Goal: Transaction & Acquisition: Purchase product/service

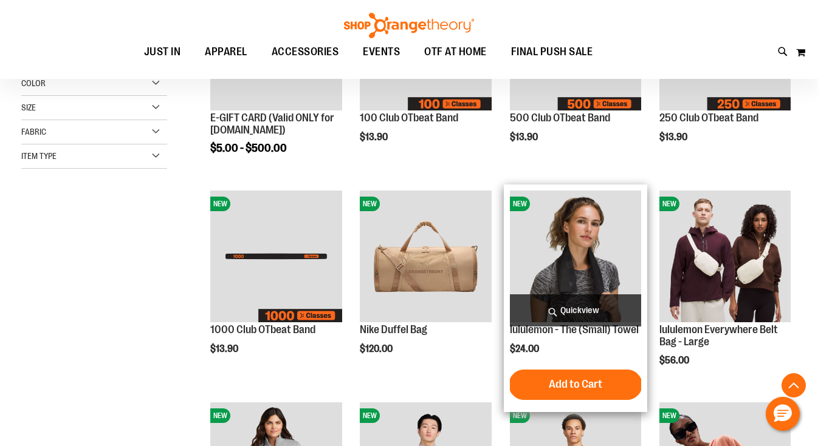
scroll to position [269, 0]
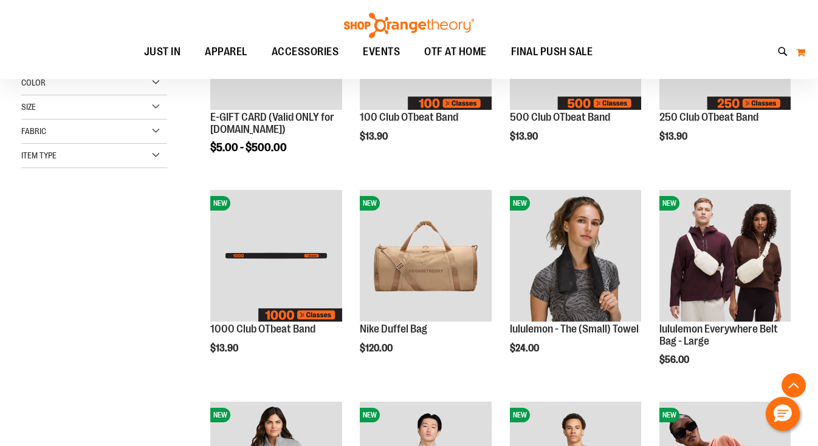
click at [802, 50] on button "My Cart" at bounding box center [800, 52] width 10 height 19
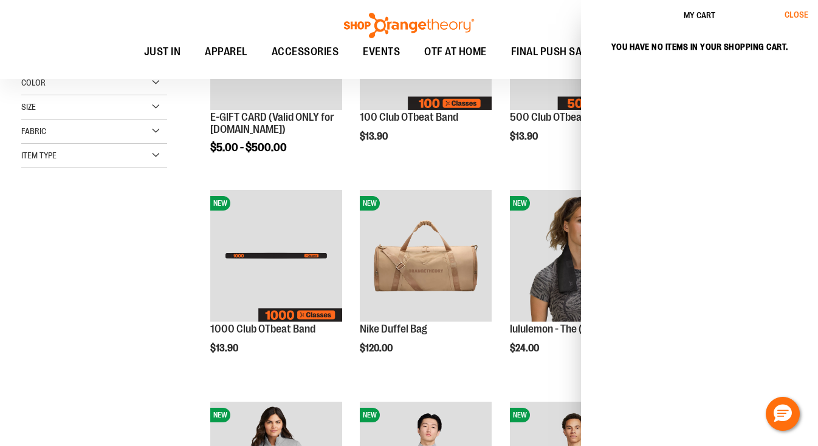
click at [794, 18] on span "Close" at bounding box center [796, 15] width 24 height 10
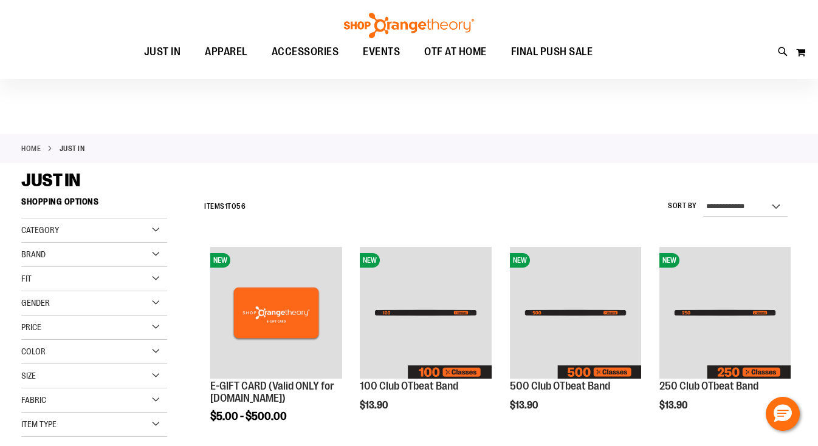
scroll to position [0, 0]
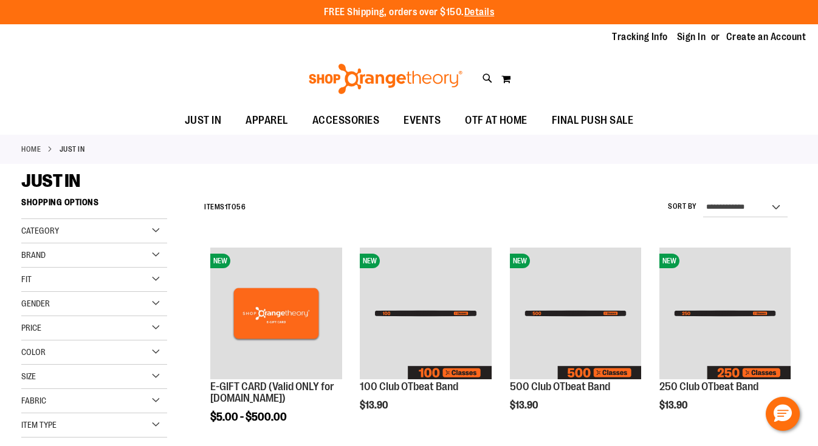
click at [706, 39] on li "Sign In" at bounding box center [697, 37] width 40 height 14
click at [695, 38] on link "Sign In" at bounding box center [691, 36] width 29 height 13
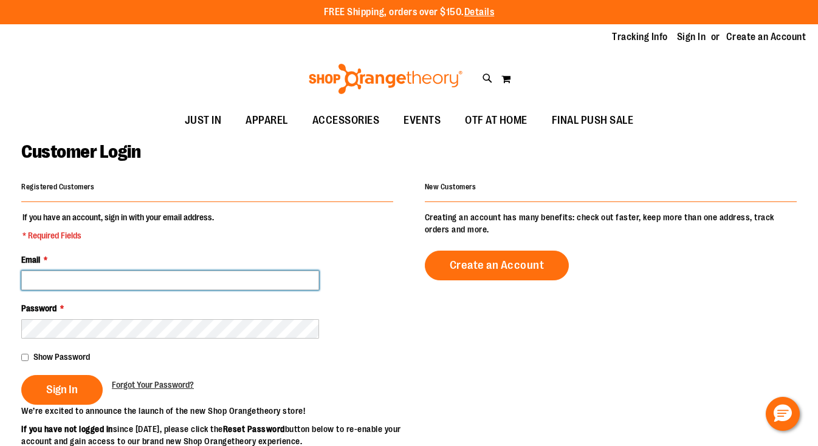
type input "**********"
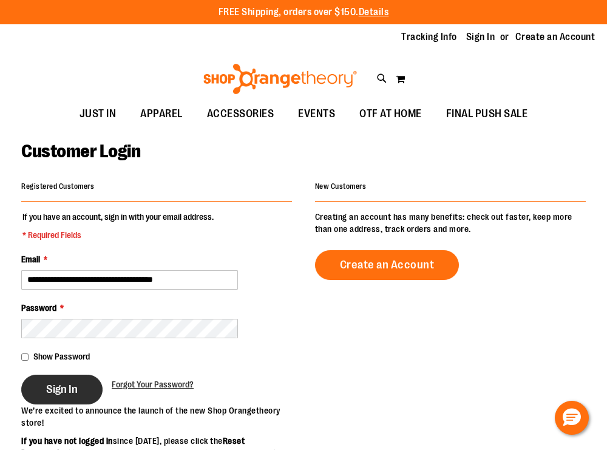
click at [49, 397] on button "Sign In" at bounding box center [61, 390] width 81 height 30
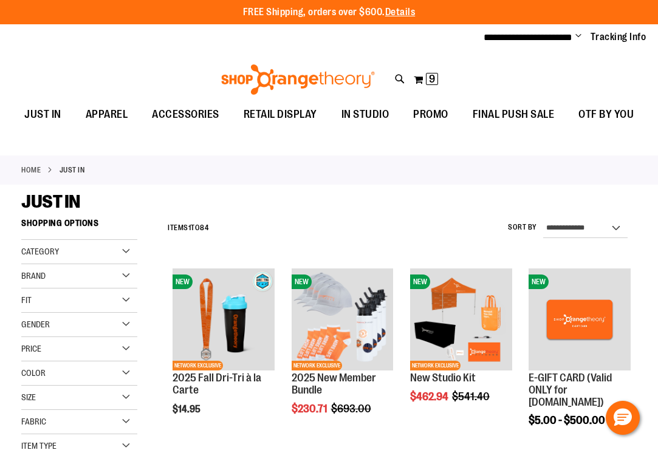
click at [583, 34] on ul "**********" at bounding box center [560, 37] width 172 height 15
click at [581, 34] on span "Change" at bounding box center [578, 37] width 6 height 12
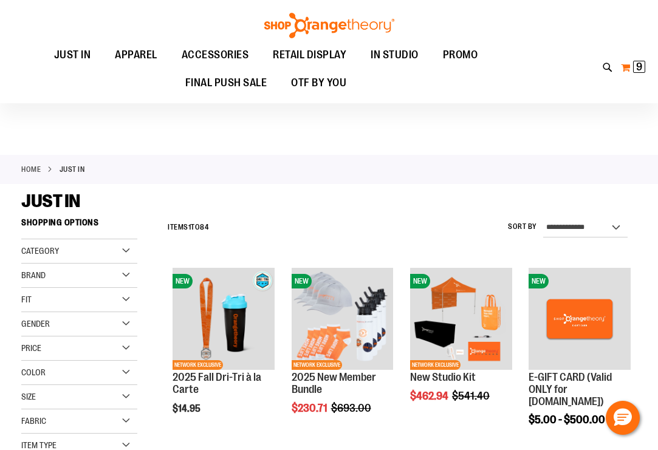
click at [607, 64] on span "9" at bounding box center [639, 67] width 6 height 12
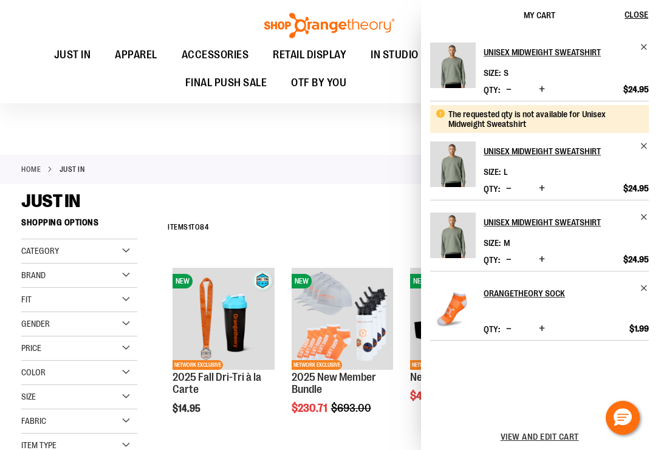
scroll to position [301, 0]
click at [543, 258] on span "Increase product quantity" at bounding box center [542, 259] width 6 height 12
click at [291, 108] on div at bounding box center [329, 77] width 658 height 156
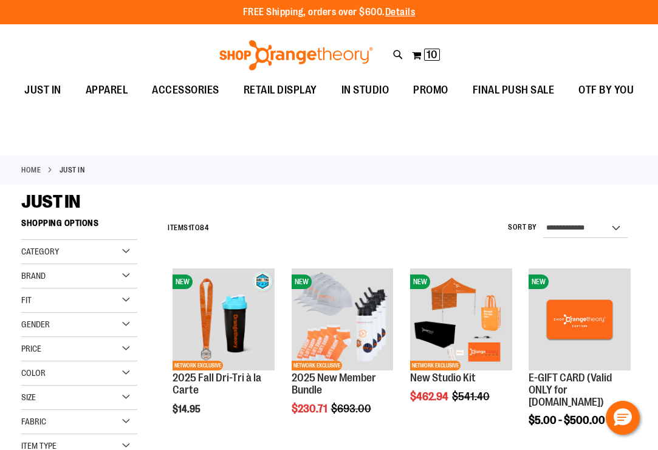
scroll to position [0, 0]
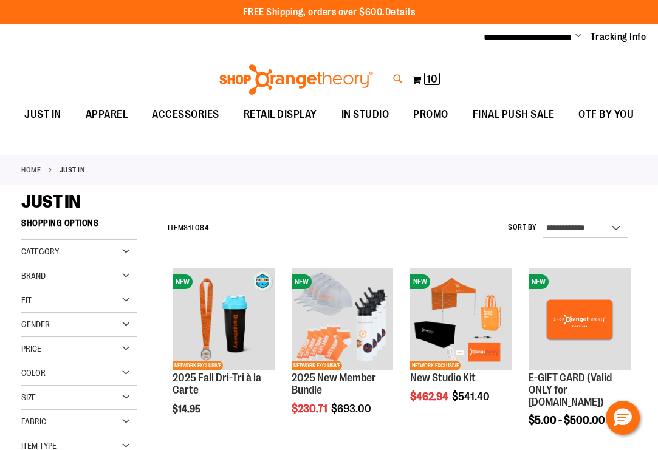
click at [398, 76] on icon at bounding box center [398, 79] width 10 height 14
click at [355, 63] on input "Search" at bounding box center [329, 69] width 519 height 40
type input "**********"
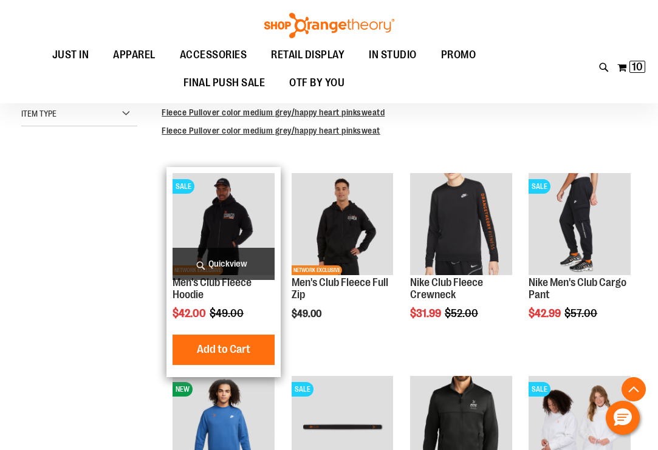
scroll to position [306, 0]
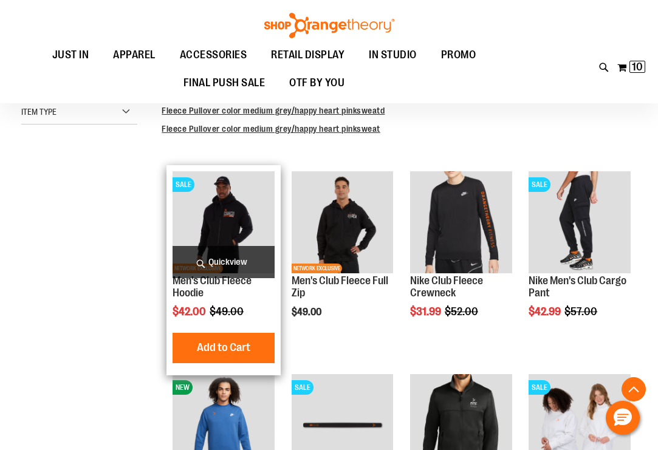
click at [238, 264] on span "Quickview" at bounding box center [224, 262] width 102 height 32
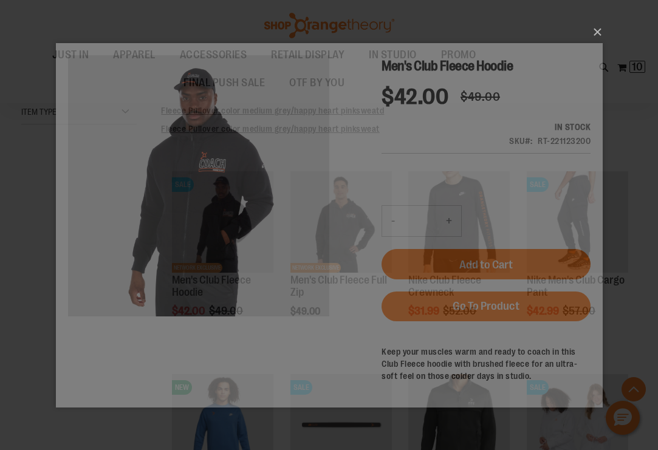
scroll to position [0, 0]
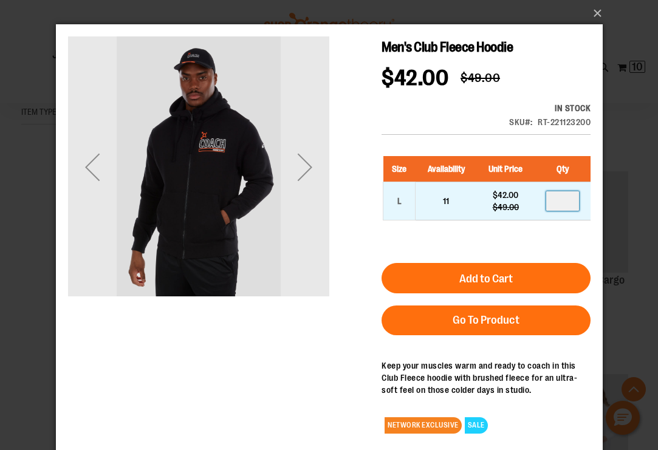
click at [560, 199] on input "number" at bounding box center [561, 200] width 33 height 19
type input "*"
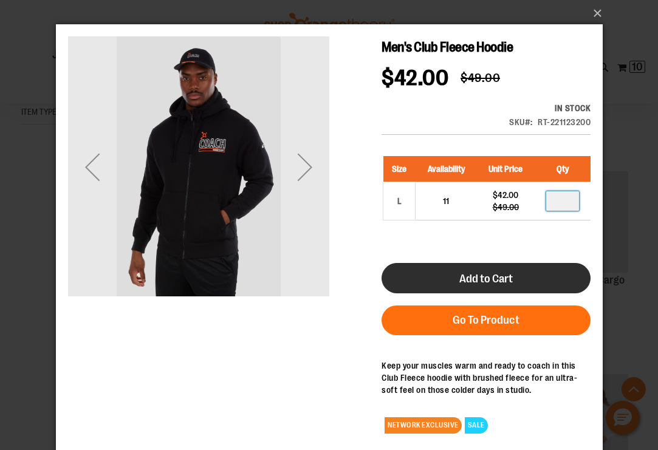
click at [507, 273] on span "Add to Cart" at bounding box center [485, 278] width 53 height 13
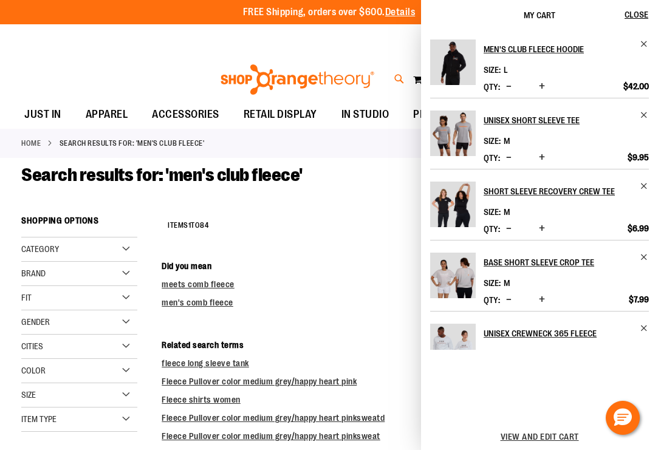
click at [400, 75] on icon at bounding box center [399, 79] width 10 height 14
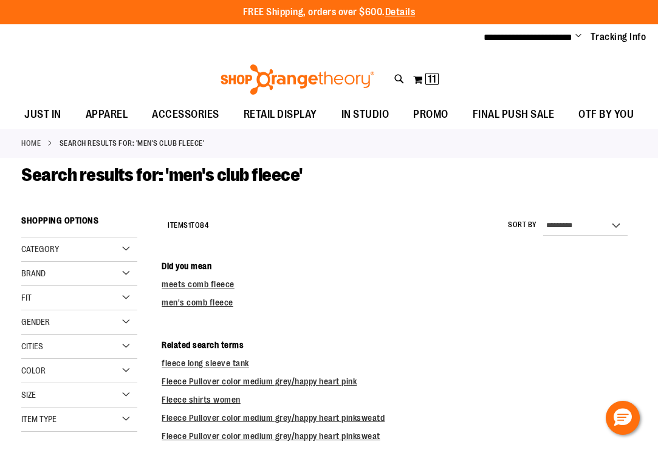
drag, startPoint x: 331, startPoint y: 82, endPoint x: 310, endPoint y: 82, distance: 21.3
click at [310, 82] on input "**********" at bounding box center [329, 69] width 519 height 40
click at [236, 63] on input "**********" at bounding box center [329, 69] width 519 height 40
drag, startPoint x: 182, startPoint y: 66, endPoint x: 111, endPoint y: 66, distance: 70.5
click at [111, 66] on input "**********" at bounding box center [329, 69] width 519 height 40
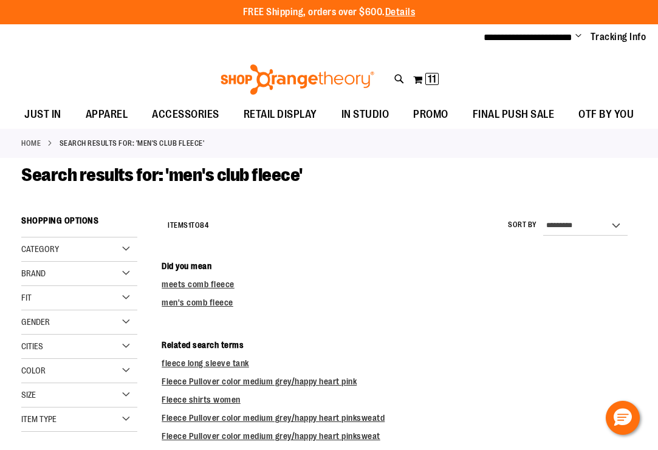
type input "**********"
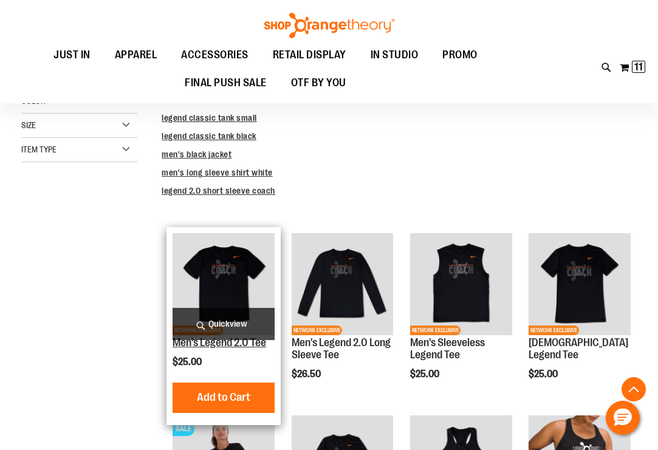
scroll to position [278, 0]
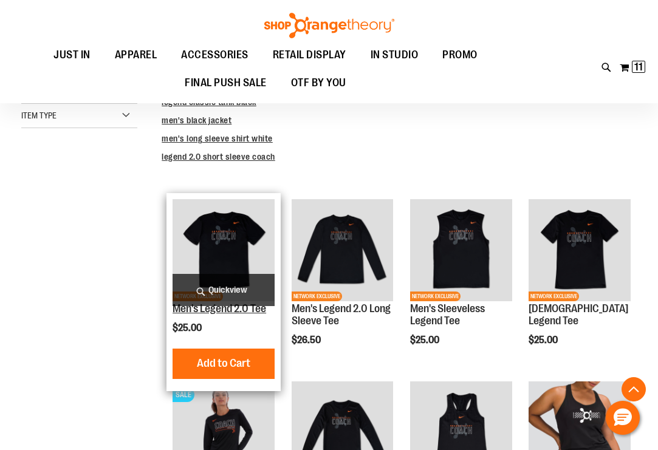
click at [224, 313] on link "Men's Legend 2.0 Tee" at bounding box center [220, 309] width 94 height 12
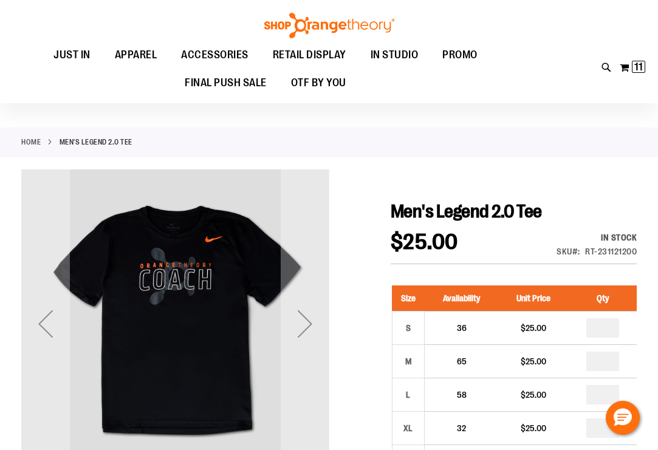
scroll to position [85, 0]
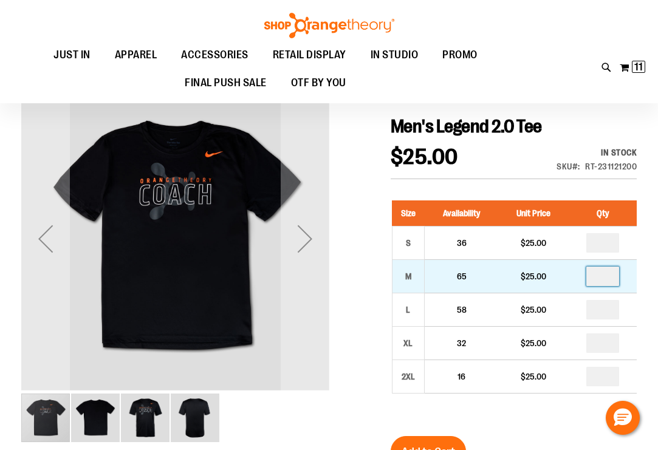
click at [612, 274] on input "number" at bounding box center [602, 276] width 33 height 19
type input "*"
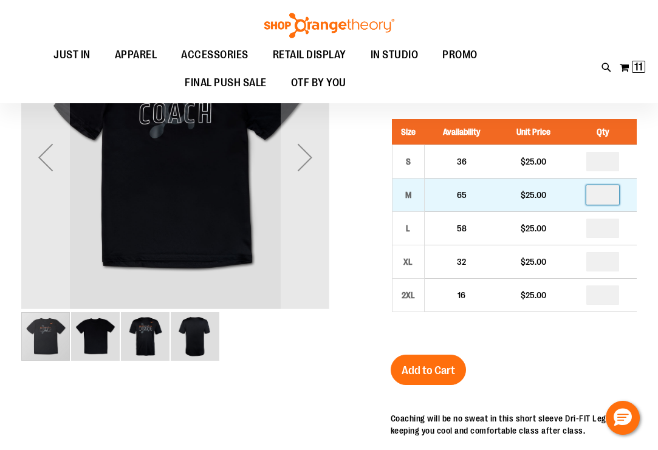
scroll to position [204, 0]
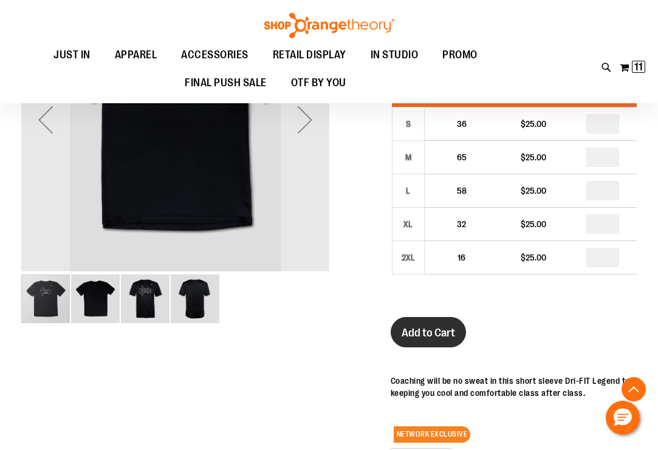
click at [430, 327] on span "Add to Cart" at bounding box center [428, 332] width 53 height 13
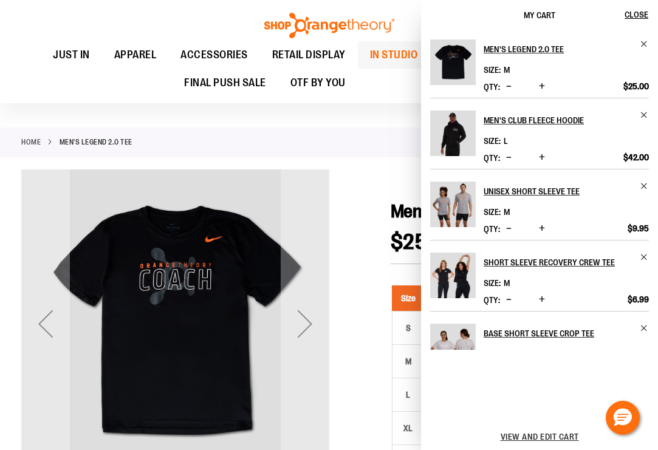
scroll to position [0, 0]
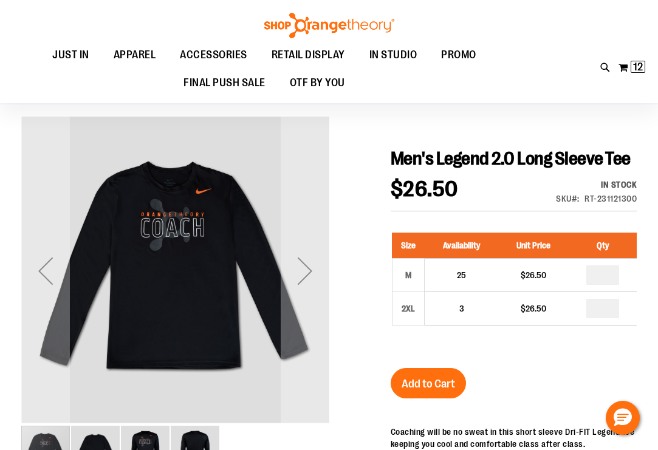
scroll to position [58, 0]
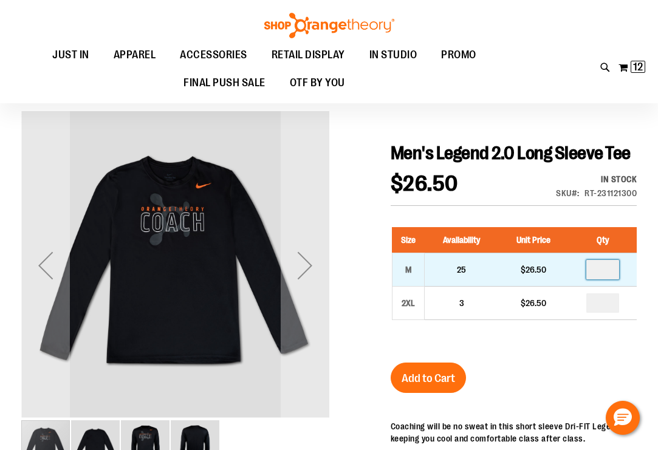
click at [604, 279] on input "number" at bounding box center [602, 269] width 33 height 19
type input "*"
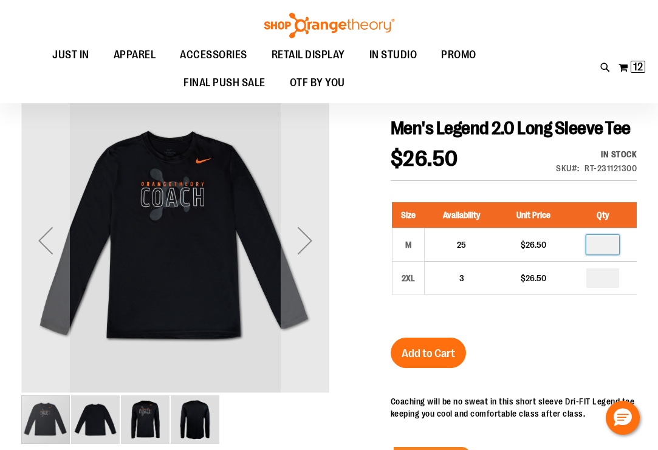
scroll to position [87, 0]
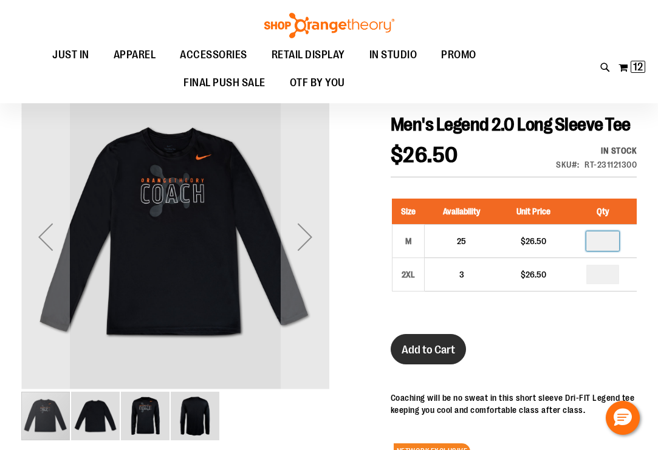
click at [421, 357] on span "Add to Cart" at bounding box center [428, 349] width 53 height 13
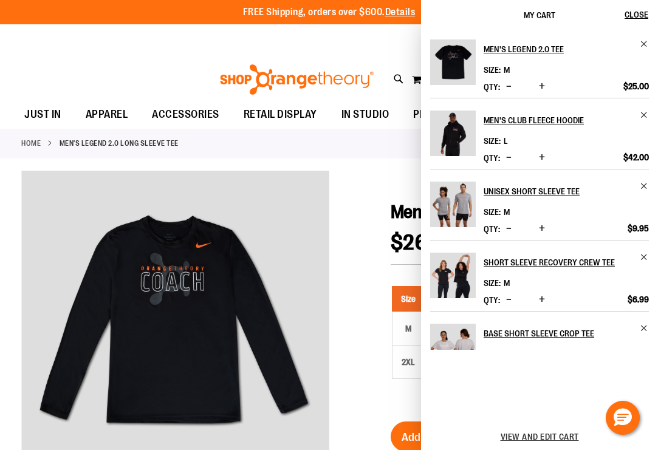
scroll to position [0, 0]
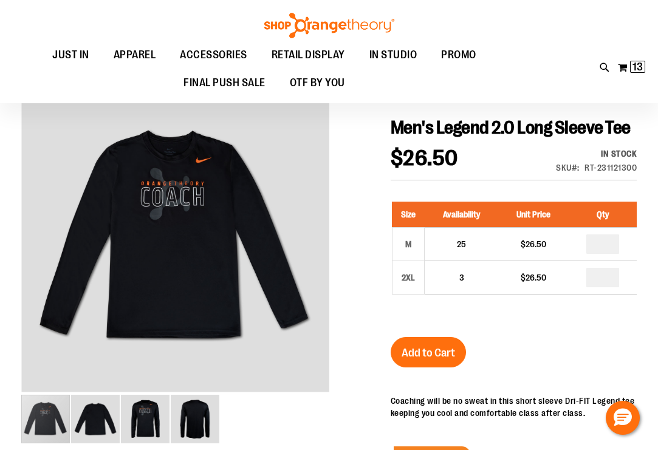
scroll to position [111, 0]
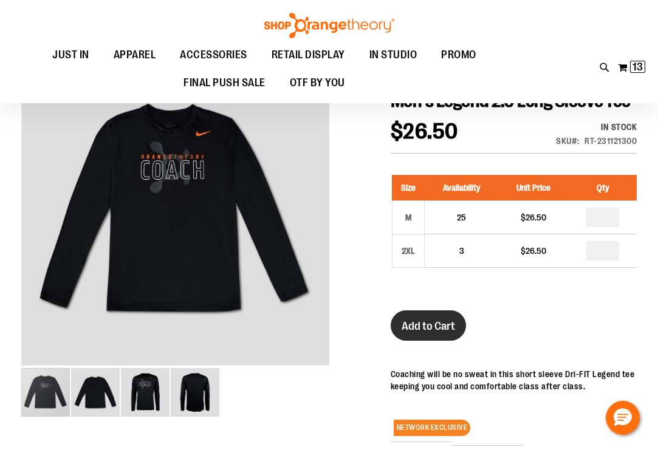
click at [423, 333] on span "Add to Cart" at bounding box center [428, 326] width 53 height 13
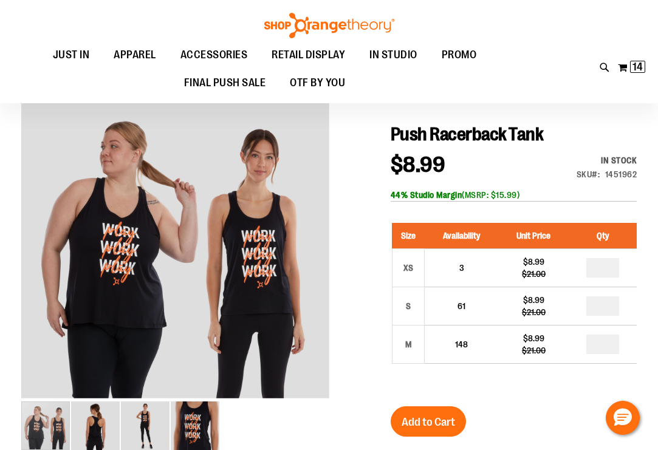
scroll to position [89, 0]
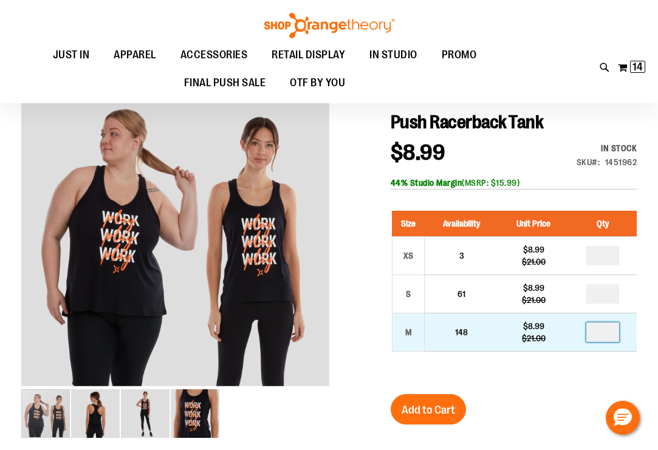
click at [606, 335] on input "number" at bounding box center [602, 332] width 33 height 19
type input "*"
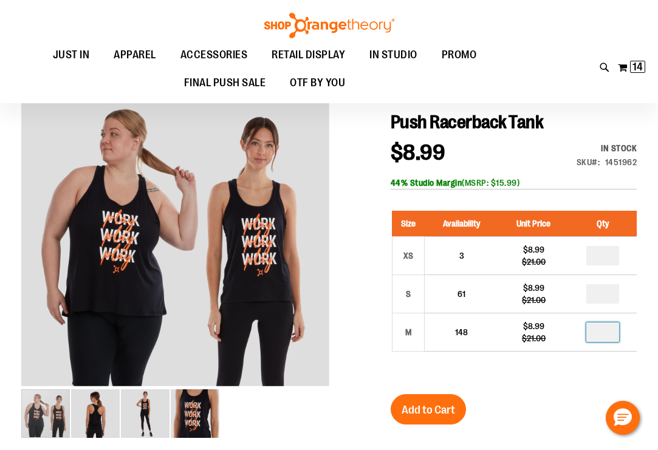
click at [538, 380] on div "Size Availability Unit Price Qty XS 3 $8.99 $21.00 * S 61 $8.99 *" at bounding box center [514, 290] width 246 height 183
click at [429, 410] on span "Add to Cart" at bounding box center [428, 409] width 53 height 13
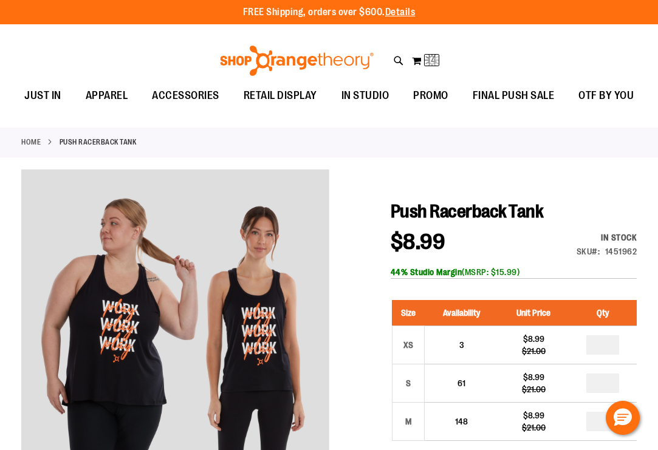
scroll to position [0, 0]
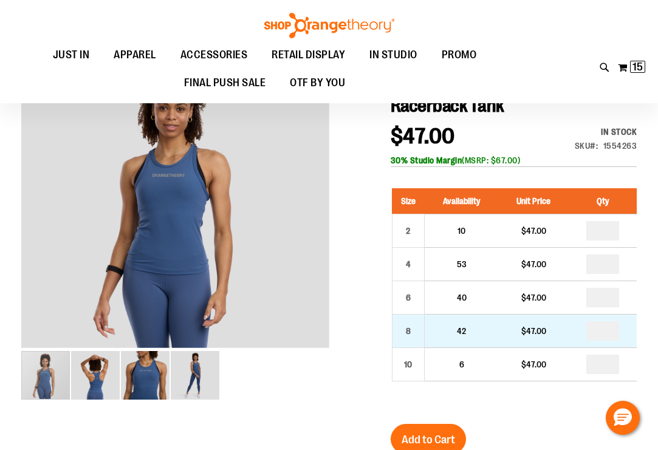
scroll to position [2, 0]
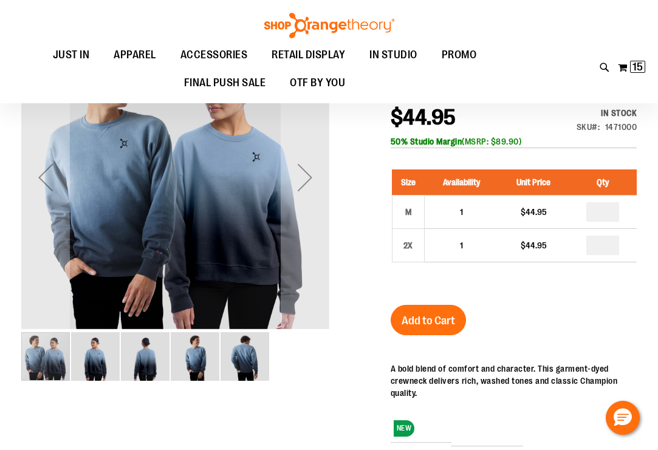
scroll to position [18, 0]
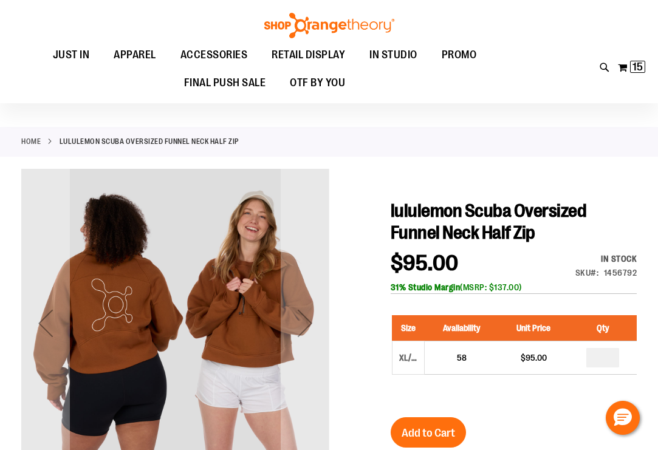
scroll to position [181, 0]
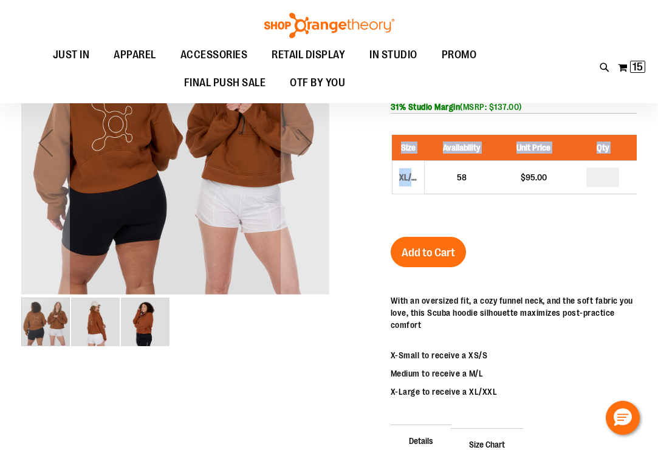
drag, startPoint x: 405, startPoint y: 180, endPoint x: 515, endPoint y: 213, distance: 114.6
click at [515, 213] on div "Size Availability Unit Price Qty XL/2XL 58 $95.00 *" at bounding box center [514, 174] width 246 height 102
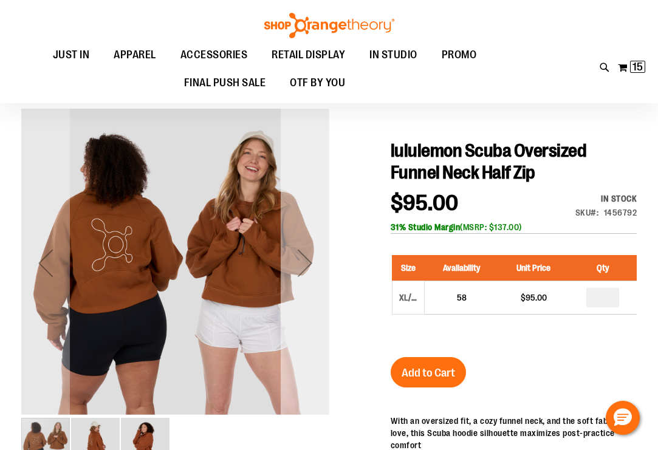
scroll to position [80, 0]
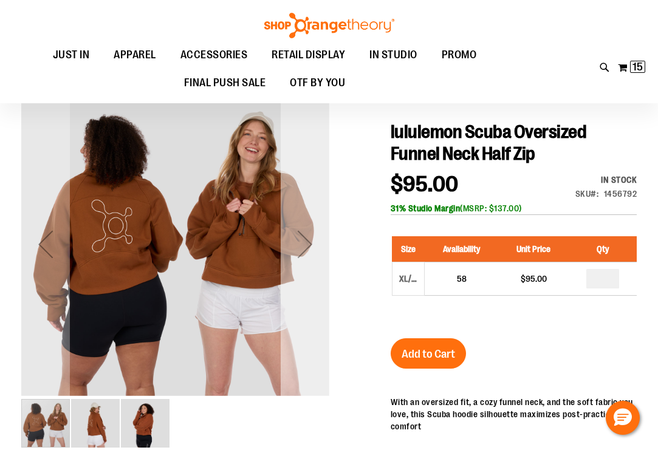
click at [309, 238] on div "Next" at bounding box center [305, 244] width 49 height 49
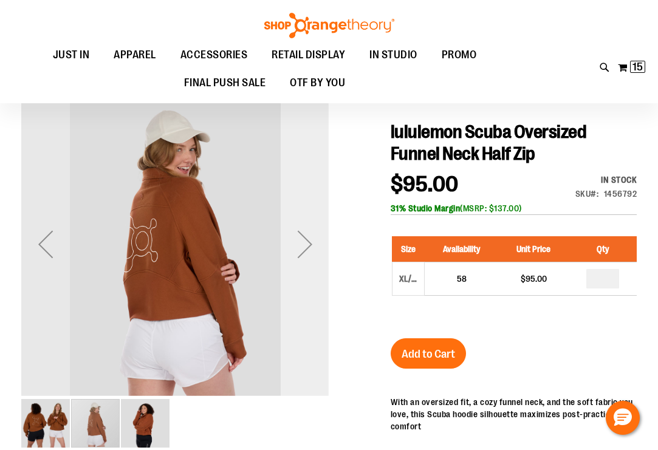
click at [309, 238] on div "Next" at bounding box center [305, 244] width 49 height 49
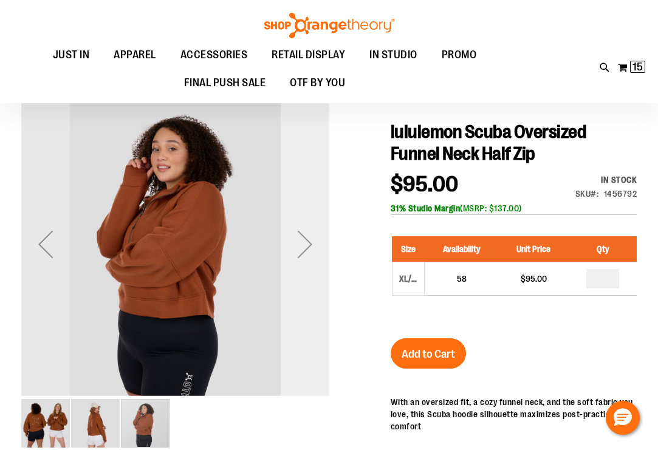
click at [309, 238] on div "Next" at bounding box center [305, 244] width 49 height 49
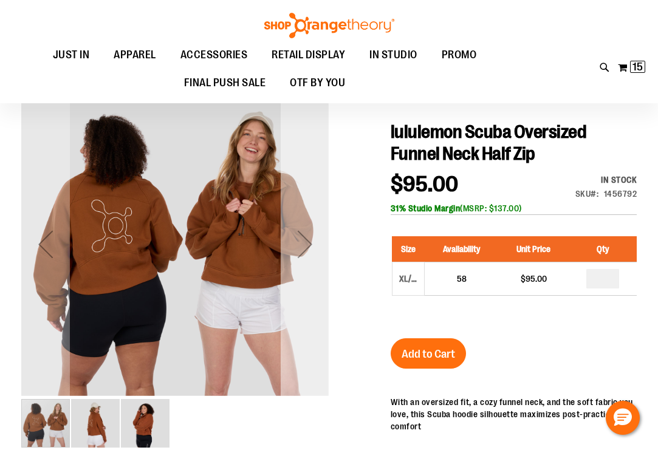
click at [309, 238] on div "Next" at bounding box center [305, 244] width 49 height 49
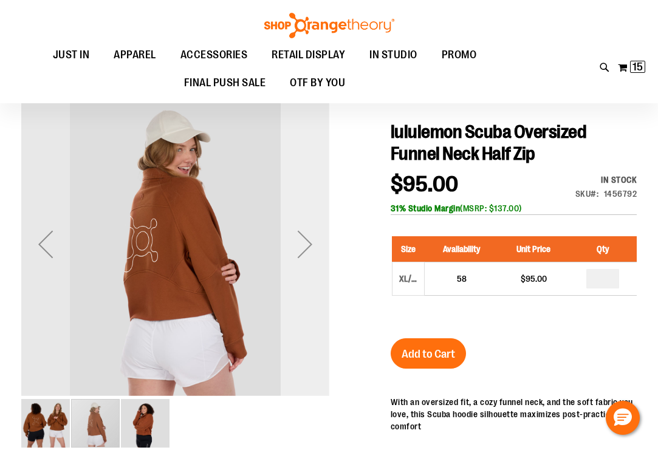
click at [309, 238] on div "Next" at bounding box center [305, 244] width 49 height 49
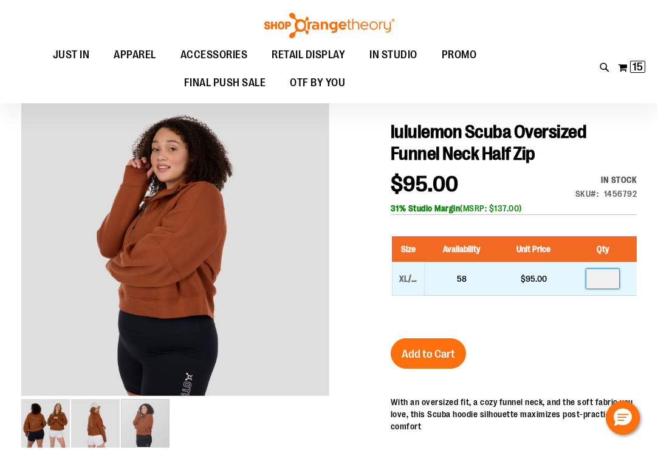
click at [602, 279] on input "number" at bounding box center [602, 278] width 33 height 19
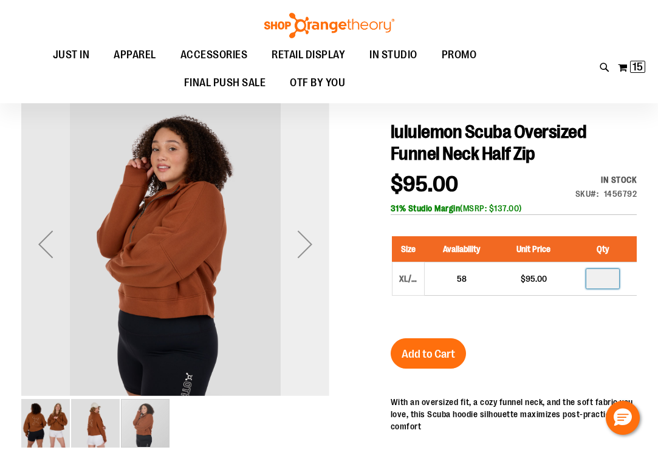
click at [307, 236] on div "Next" at bounding box center [305, 244] width 49 height 49
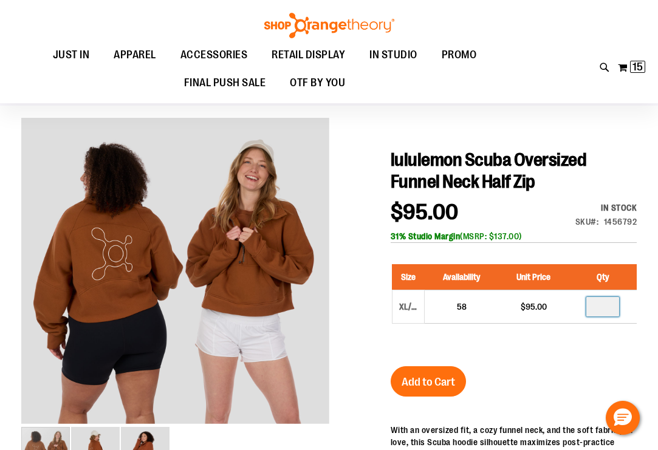
scroll to position [51, 0]
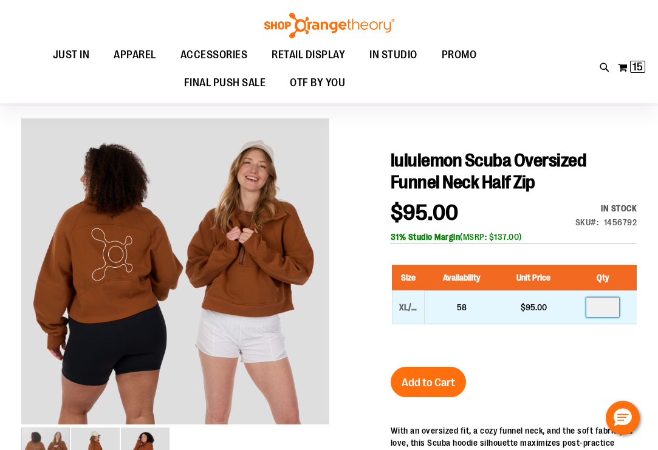
click at [607, 305] on input "number" at bounding box center [602, 307] width 33 height 19
type input "*"
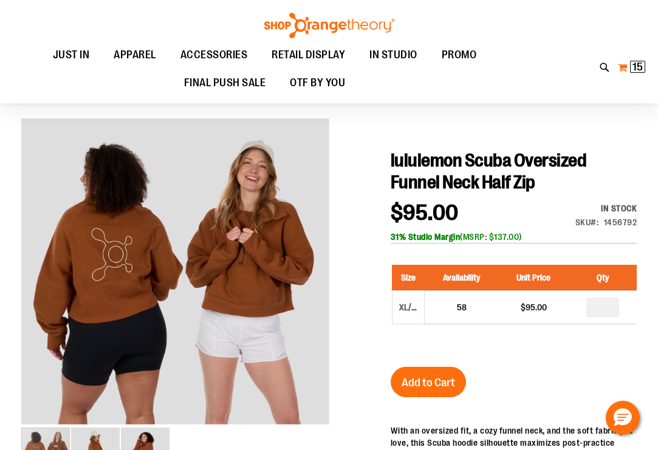
click at [634, 67] on span "15" at bounding box center [637, 67] width 10 height 12
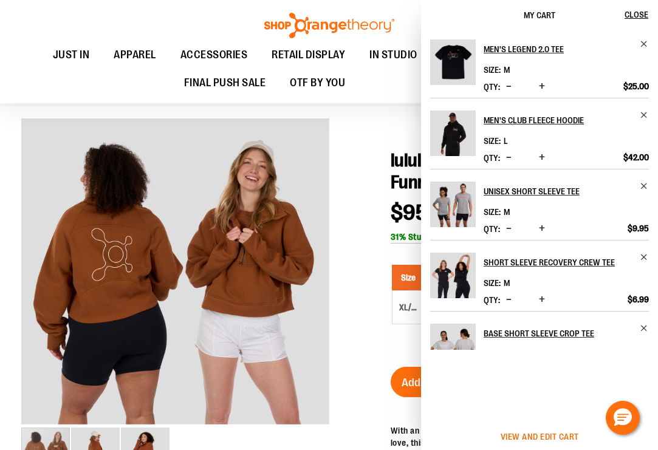
click at [549, 436] on span "View and edit cart" at bounding box center [540, 437] width 78 height 10
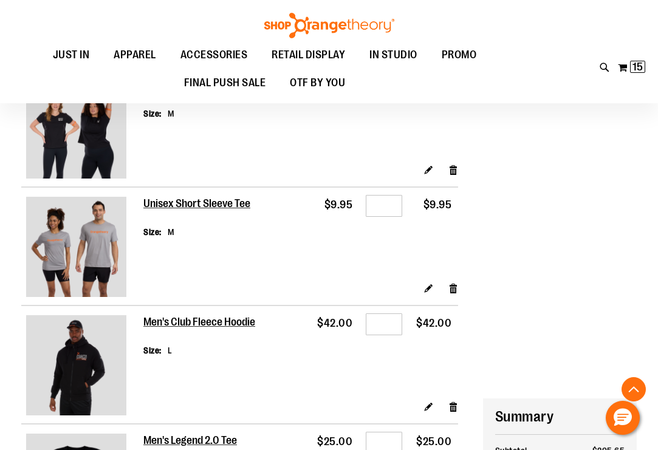
scroll to position [628, 0]
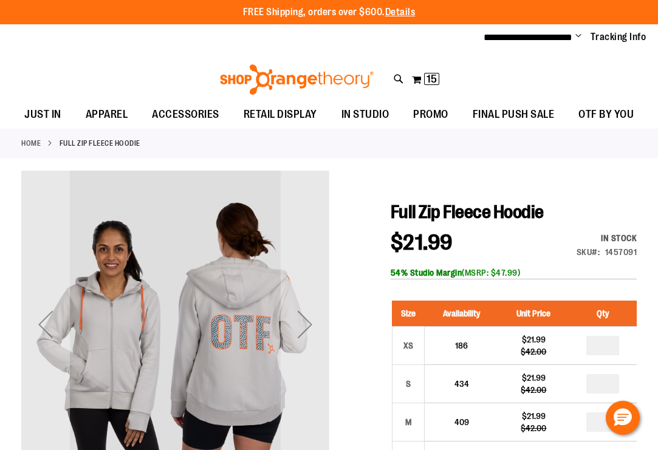
scroll to position [65, 0]
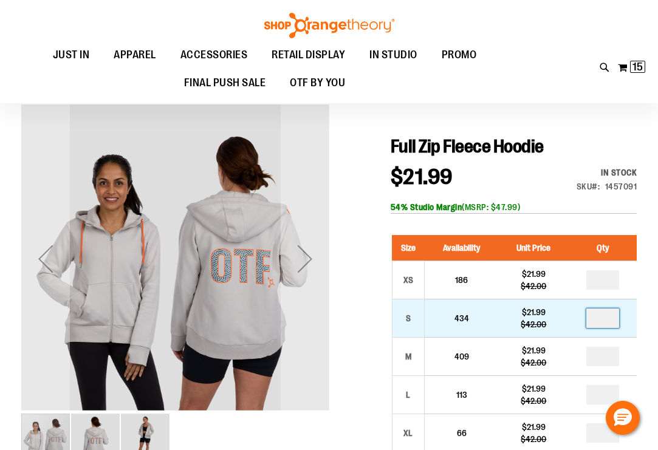
click at [603, 315] on input "number" at bounding box center [602, 318] width 33 height 19
type input "*"
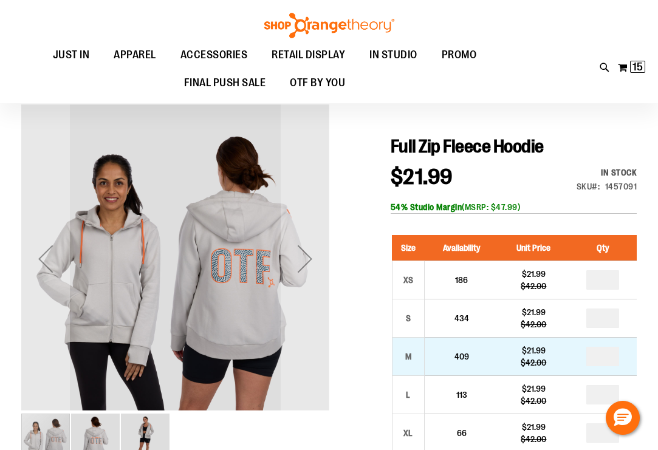
type input "*"
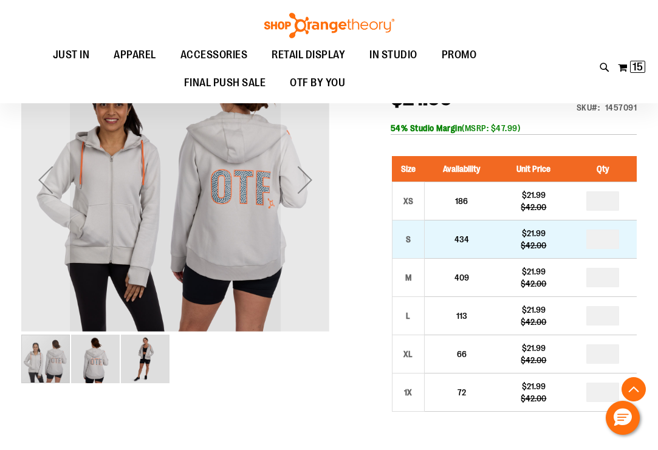
scroll to position [265, 0]
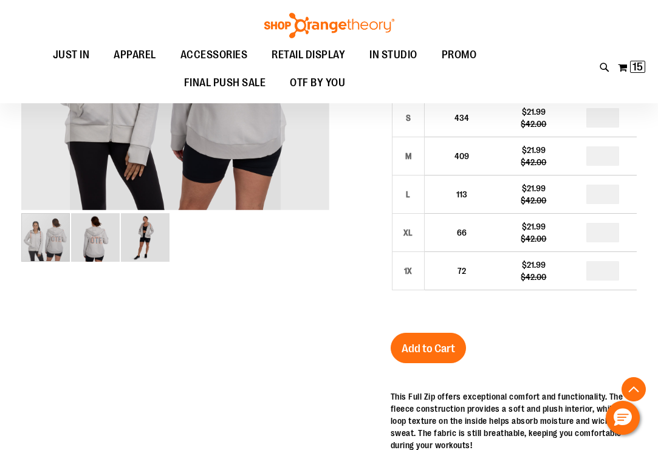
click at [617, 330] on div "Full Zip Fleece Hoodie $21.99 Regular Price $42.00 In stock Only %1 left SKU 14…" at bounding box center [514, 333] width 246 height 796
click at [423, 348] on span "Add to Cart" at bounding box center [428, 348] width 53 height 13
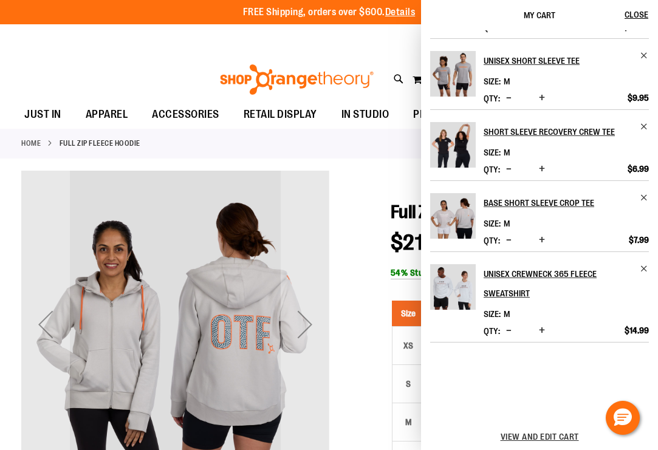
scroll to position [419, 0]
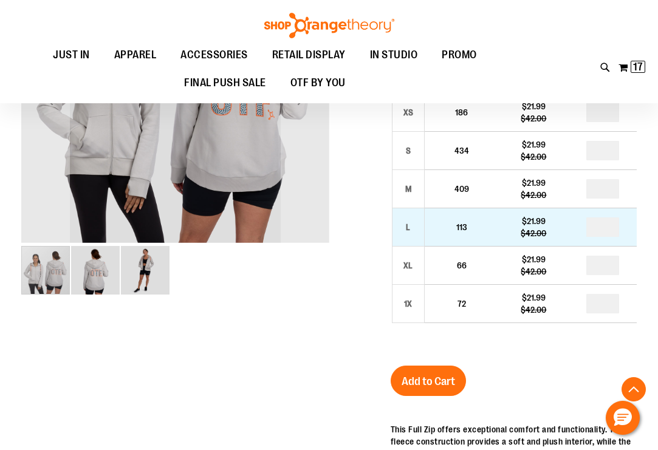
scroll to position [305, 0]
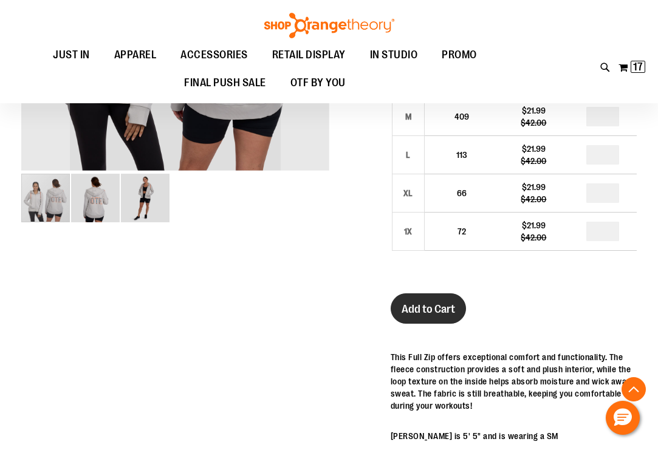
click at [424, 315] on span "Add to Cart" at bounding box center [428, 309] width 53 height 13
